Goal: Task Accomplishment & Management: Use online tool/utility

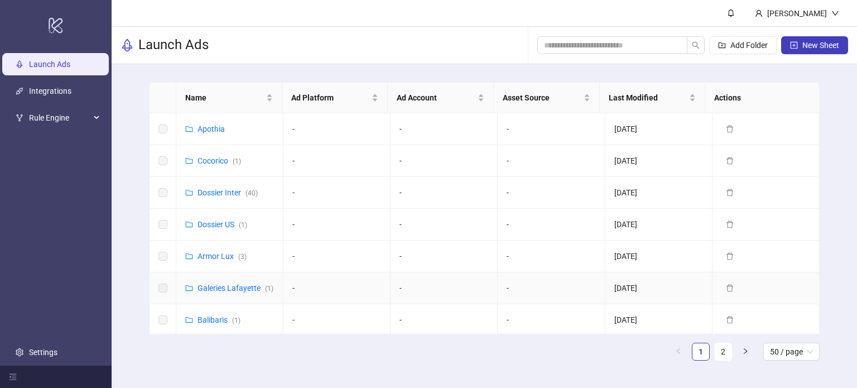
click at [221, 291] on div "Galeries Lafayette ( 1 )" at bounding box center [235, 288] width 76 height 12
click at [219, 288] on link "Galeries Lafayette ( 1 )" at bounding box center [235, 287] width 76 height 9
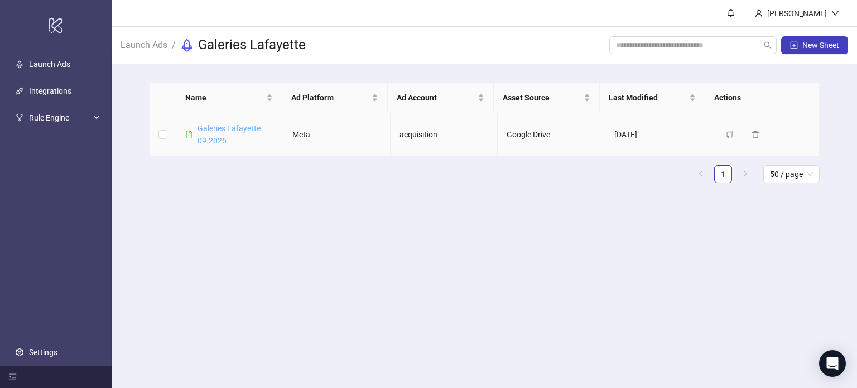
click at [219, 144] on link "Galeries Lafayette 09.2025" at bounding box center [228, 134] width 63 height 21
drag, startPoint x: 225, startPoint y: 133, endPoint x: 221, endPoint y: 138, distance: 6.0
click at [221, 138] on div "Galeries Lafayette 09.2025" at bounding box center [235, 134] width 76 height 25
click at [221, 138] on link "Galeries Lafayette 09.2025" at bounding box center [228, 134] width 63 height 21
click at [45, 120] on span "Rule Engine" at bounding box center [59, 118] width 61 height 22
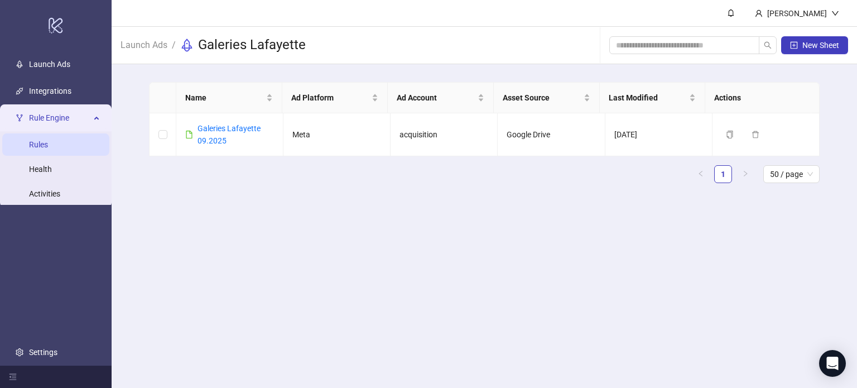
click at [38, 148] on link "Rules" at bounding box center [38, 144] width 19 height 9
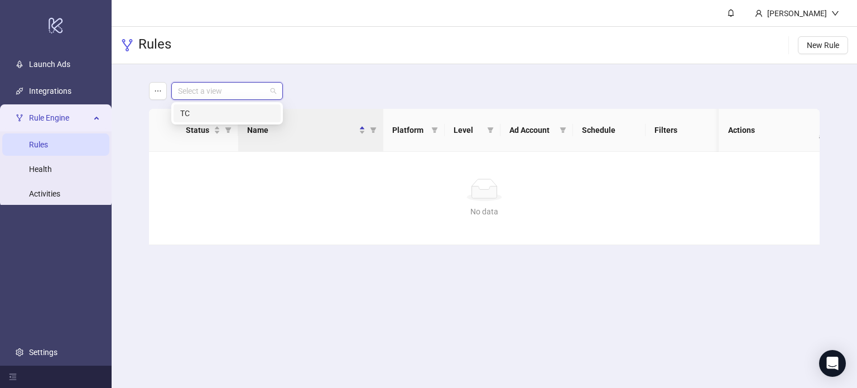
click at [191, 94] on input "search" at bounding box center [222, 91] width 88 height 17
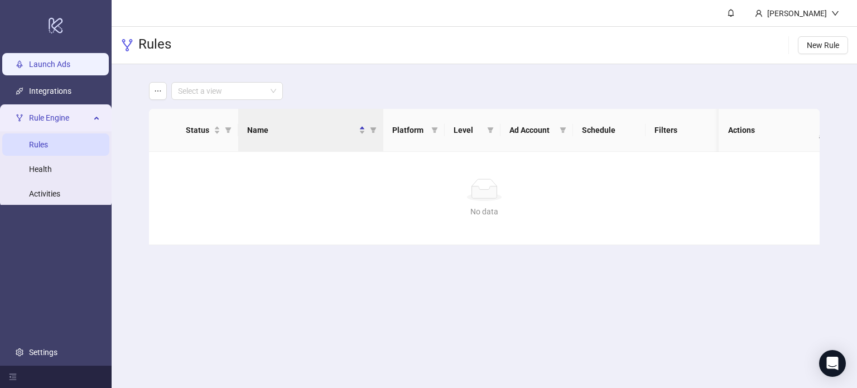
click at [70, 60] on link "Launch Ads" at bounding box center [49, 64] width 41 height 9
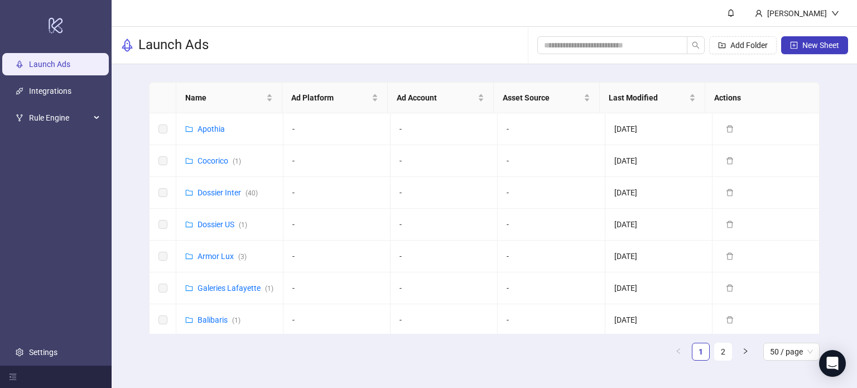
click at [70, 65] on link "Launch Ads" at bounding box center [49, 64] width 41 height 9
click at [216, 287] on link "Galeries Lafayette ( 1 )" at bounding box center [235, 287] width 76 height 9
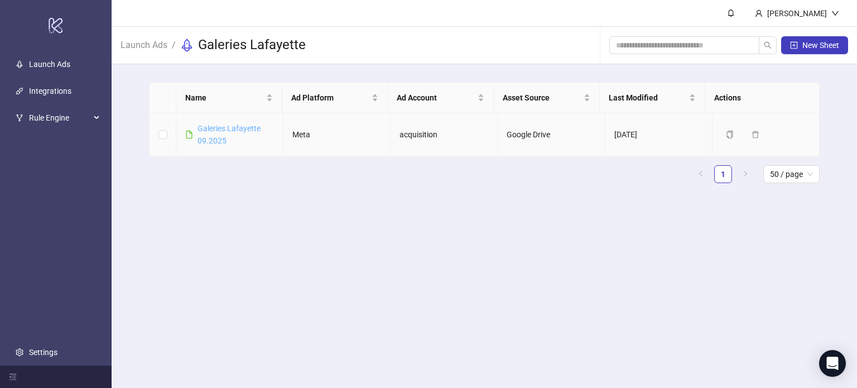
click at [209, 141] on link "Galeries Lafayette 09.2025" at bounding box center [228, 134] width 63 height 21
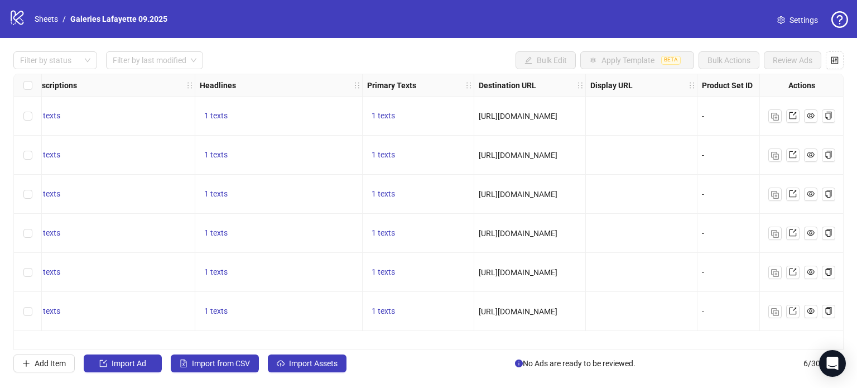
scroll to position [0, 643]
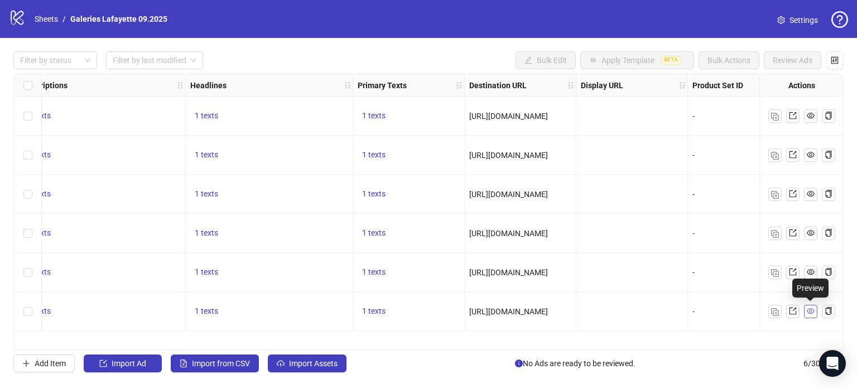
click at [813, 316] on span at bounding box center [811, 311] width 8 height 12
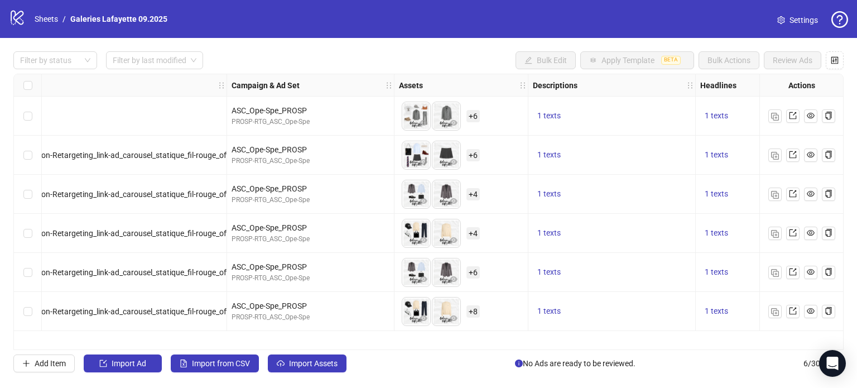
scroll to position [0, 0]
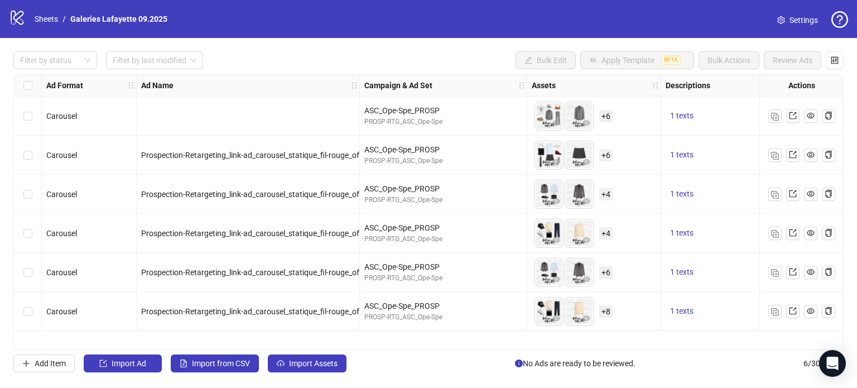
click at [37, 12] on div "logo/logo-mobile Sheets / Galeries [GEOGRAPHIC_DATA] 09.2025" at bounding box center [90, 19] width 163 height 20
click at [41, 18] on link "Sheets" at bounding box center [46, 19] width 28 height 12
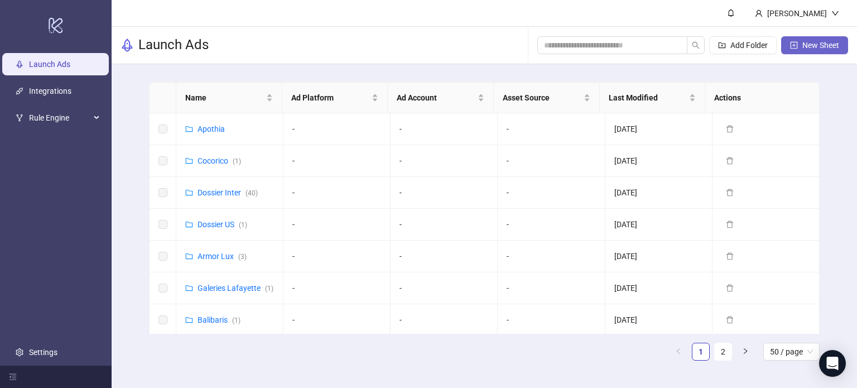
click at [816, 53] on button "New Sheet" at bounding box center [814, 45] width 67 height 18
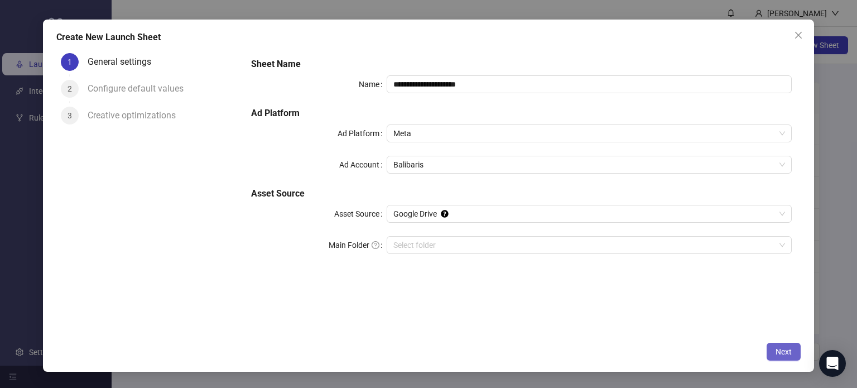
click at [783, 349] on span "Next" at bounding box center [783, 351] width 16 height 9
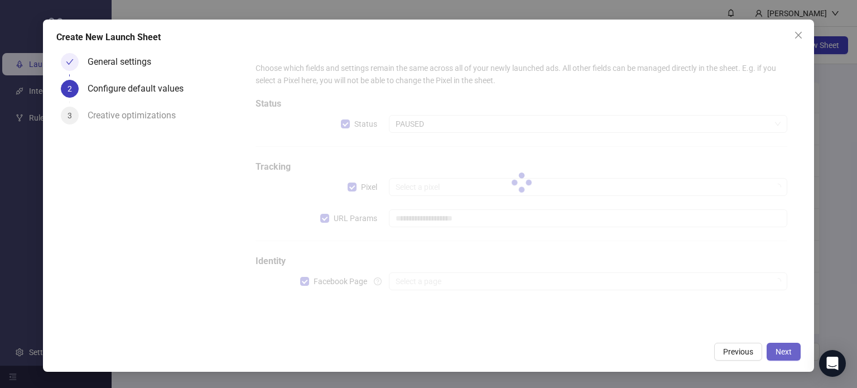
type input "**********"
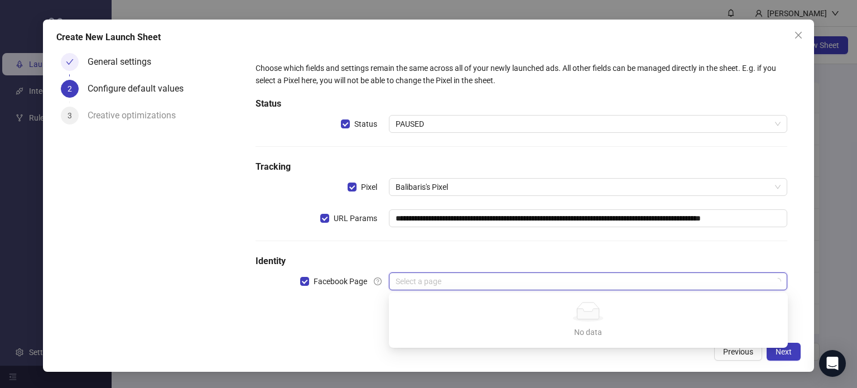
click at [643, 278] on input "search" at bounding box center [583, 281] width 375 height 17
type input "*********"
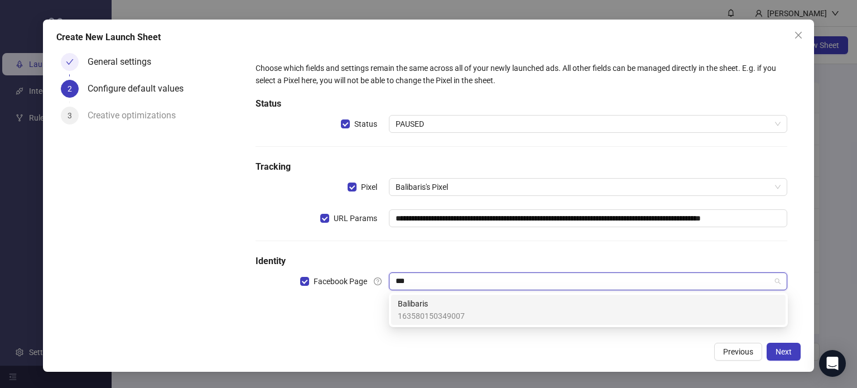
type input "***"
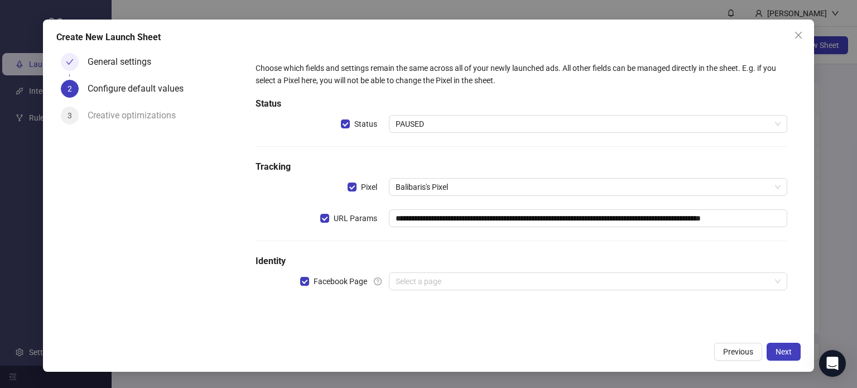
drag, startPoint x: 521, startPoint y: 328, endPoint x: 524, endPoint y: 319, distance: 9.5
click at [524, 319] on div "**********" at bounding box center [521, 193] width 558 height 288
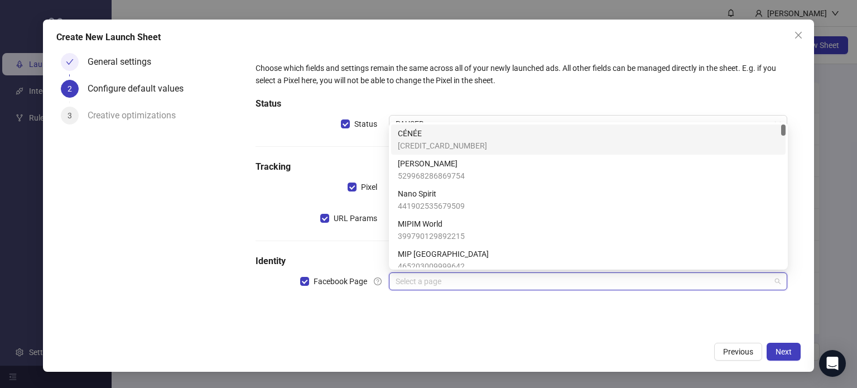
click at [526, 281] on input "search" at bounding box center [583, 281] width 375 height 17
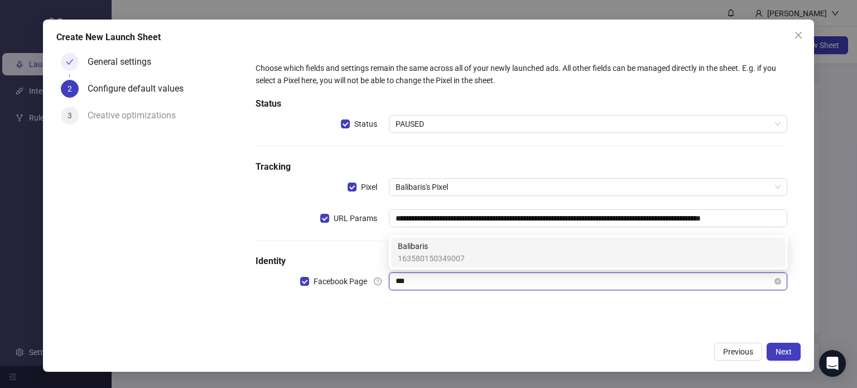
type input "****"
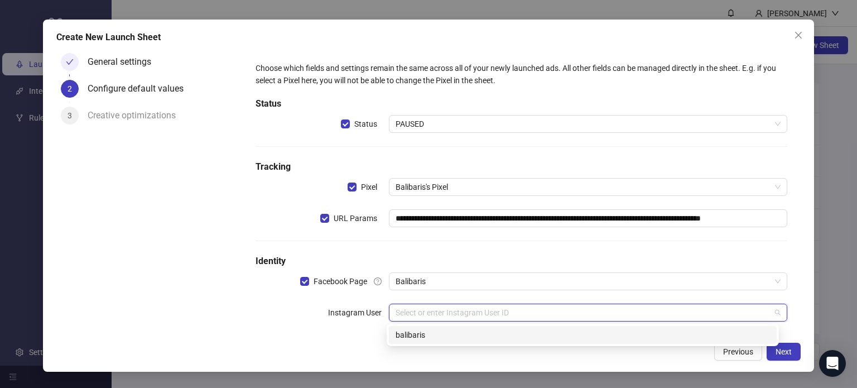
click at [579, 309] on input "search" at bounding box center [583, 312] width 375 height 17
click at [589, 335] on div "balibaris" at bounding box center [583, 335] width 374 height 12
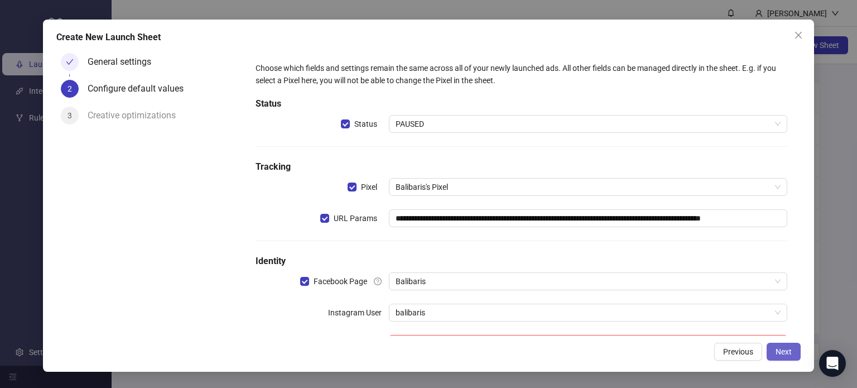
click at [790, 353] on span "Next" at bounding box center [783, 351] width 16 height 9
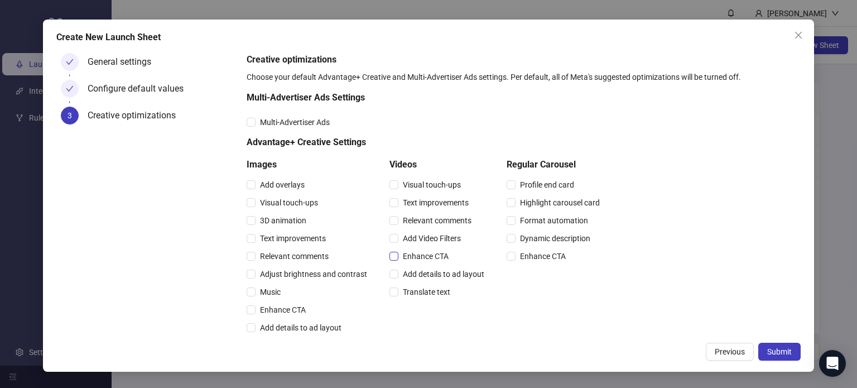
scroll to position [281, 0]
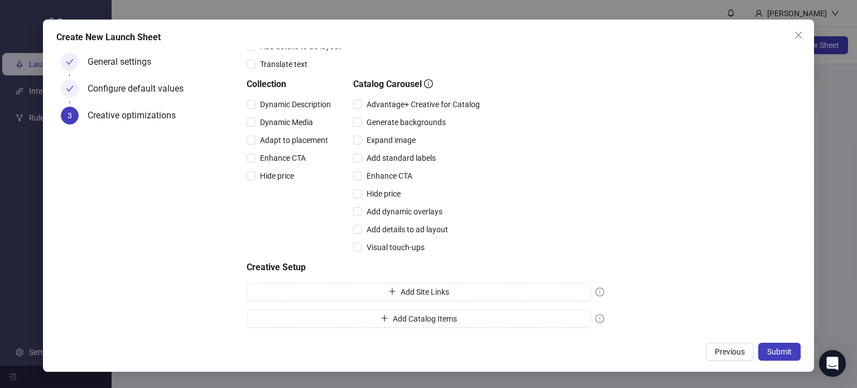
click at [166, 107] on div "Creative optimizations" at bounding box center [136, 116] width 97 height 18
click at [783, 351] on span "Submit" at bounding box center [779, 351] width 25 height 9
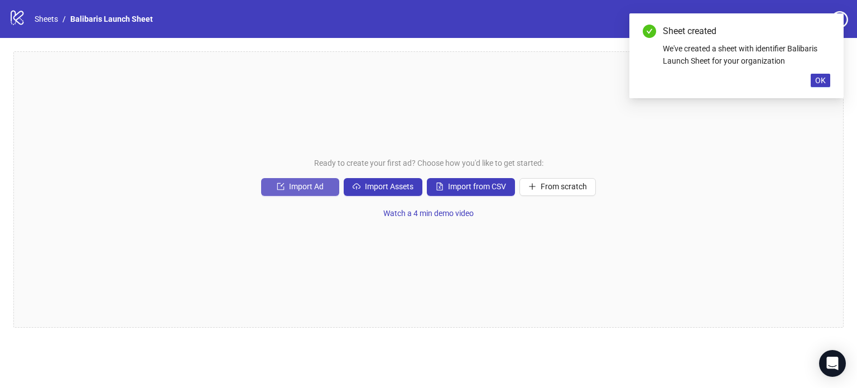
click at [314, 185] on span "Import Ad" at bounding box center [306, 186] width 35 height 9
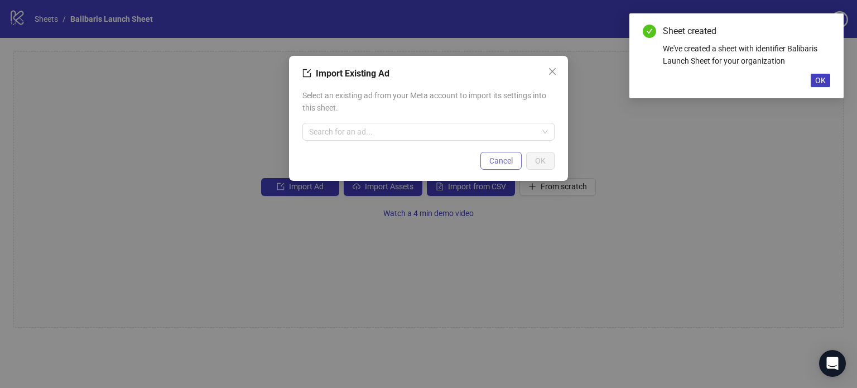
click at [513, 155] on button "Cancel" at bounding box center [500, 161] width 41 height 18
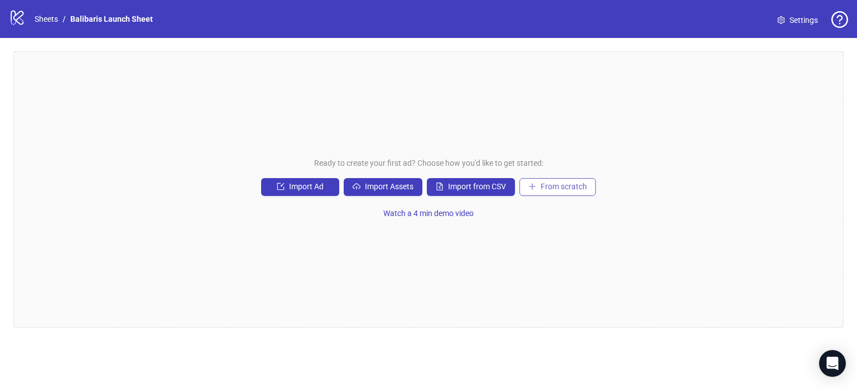
click at [534, 180] on button "From scratch" at bounding box center [557, 187] width 76 height 18
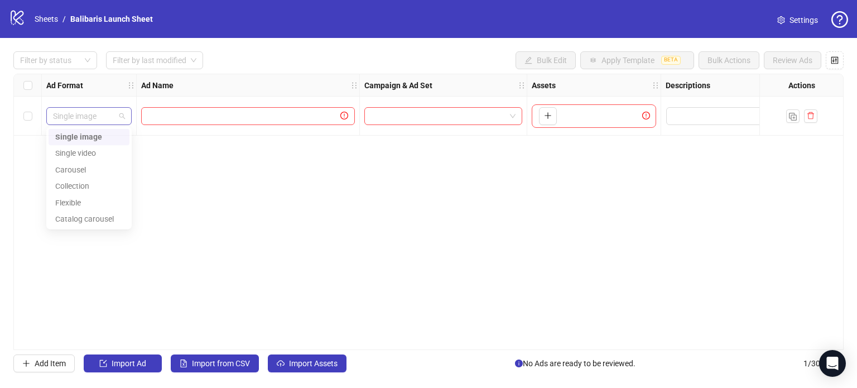
click at [108, 115] on span "Single image" at bounding box center [89, 116] width 72 height 17
click at [99, 175] on div "Carousel" at bounding box center [89, 173] width 68 height 12
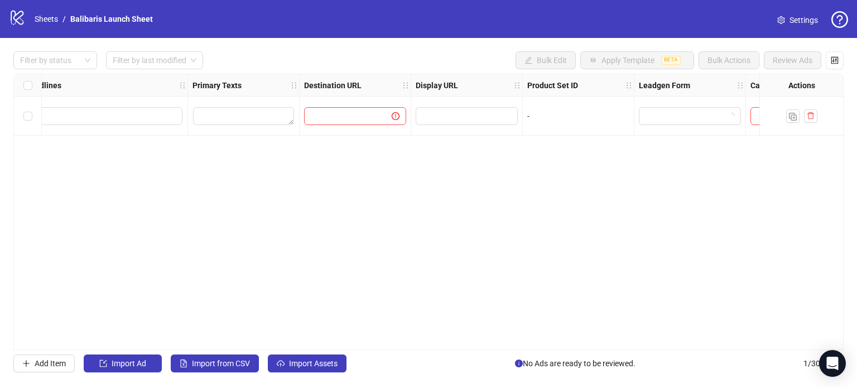
scroll to position [0, 995]
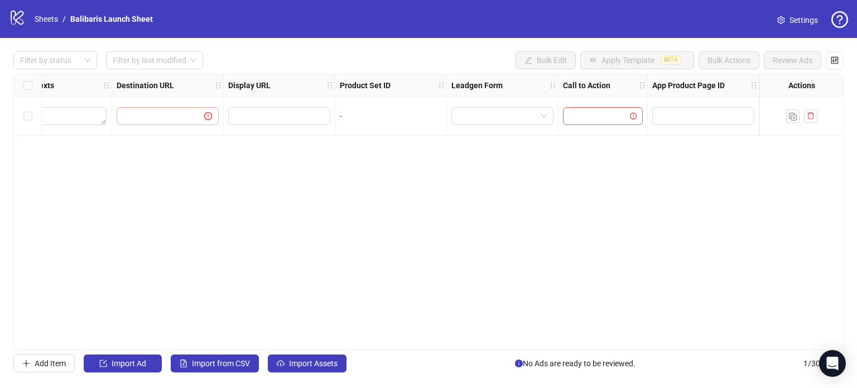
drag, startPoint x: 183, startPoint y: 125, endPoint x: 190, endPoint y: 120, distance: 8.4
click at [190, 120] on div at bounding box center [168, 116] width 112 height 39
click at [190, 120] on span at bounding box center [168, 116] width 102 height 18
click at [194, 117] on span at bounding box center [201, 116] width 21 height 12
click at [216, 87] on icon "holder" at bounding box center [218, 85] width 4 height 6
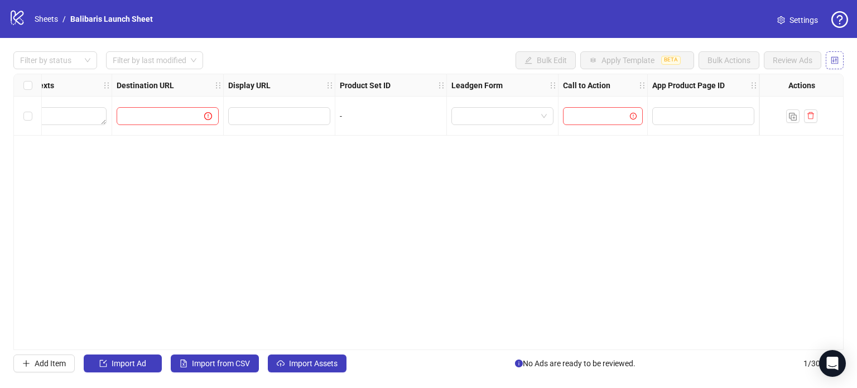
click at [830, 63] on button "button" at bounding box center [835, 60] width 18 height 18
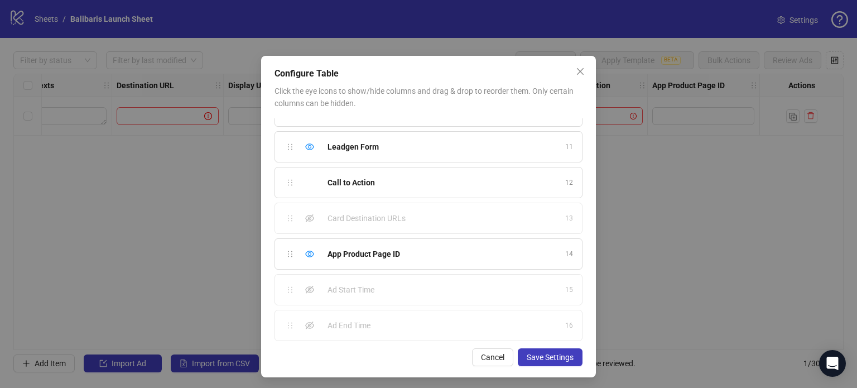
scroll to position [344, 0]
click at [305, 215] on icon "eye-invisible" at bounding box center [309, 219] width 9 height 8
click at [541, 360] on span "Save Settings" at bounding box center [550, 357] width 47 height 9
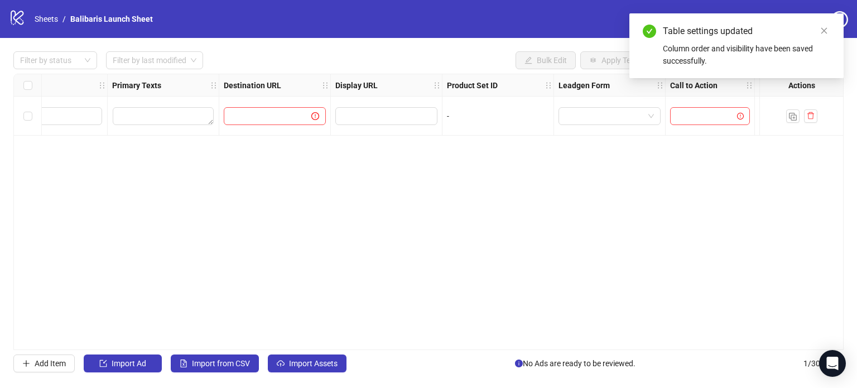
scroll to position [0, 1107]
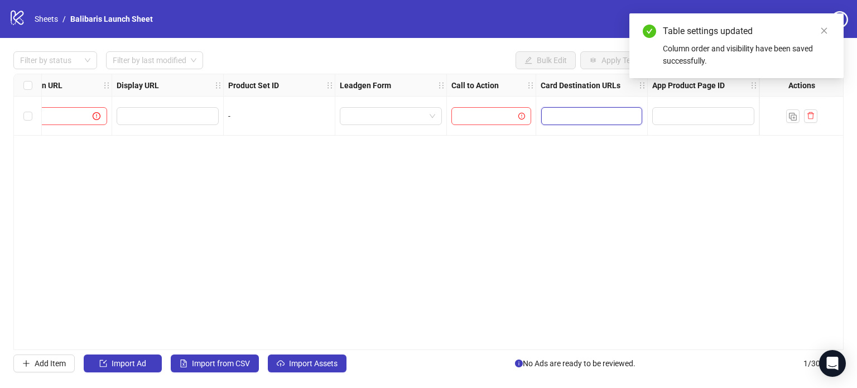
click at [573, 118] on input "Edit values" at bounding box center [591, 116] width 101 height 18
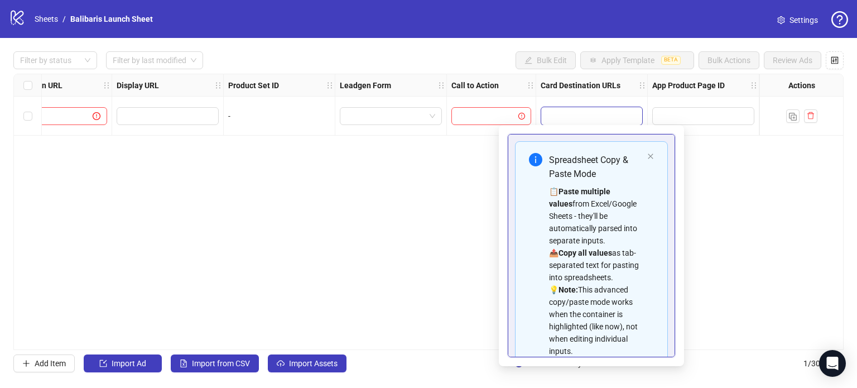
click at [646, 153] on div "Spreadsheet Copy & Paste Mode 📋 Paste multiple values from Excel/Google Sheets …" at bounding box center [591, 255] width 153 height 228
click at [647, 153] on icon "close" at bounding box center [650, 156] width 7 height 7
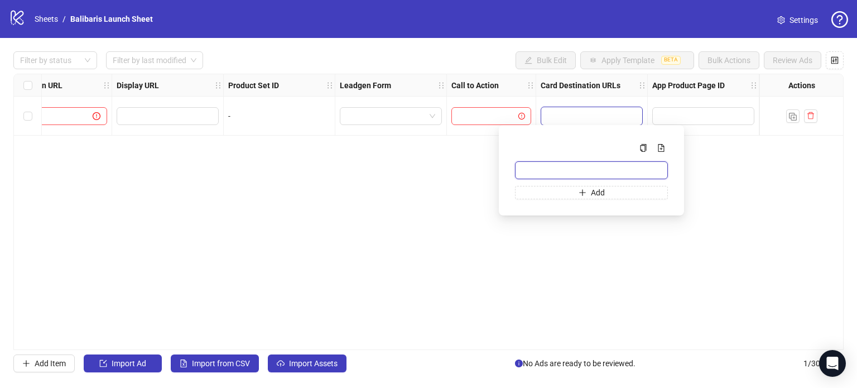
click at [584, 168] on input "Multi-input container - paste or copy values" at bounding box center [591, 170] width 153 height 18
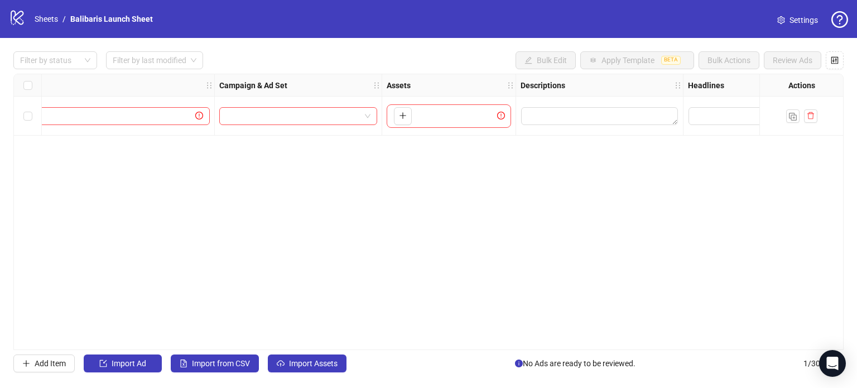
scroll to position [0, 0]
